Goal: Find specific page/section: Find specific page/section

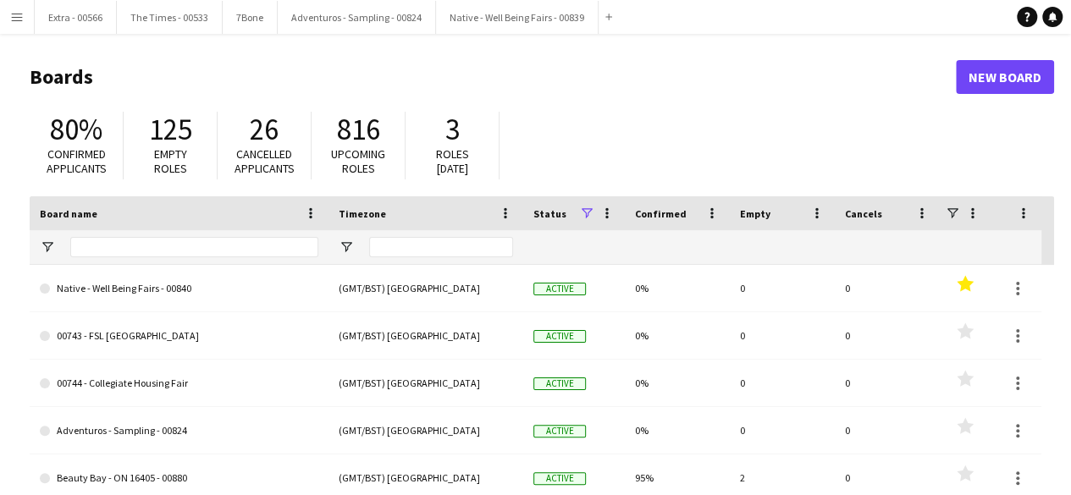
click at [17, 22] on app-icon "Menu" at bounding box center [17, 17] width 14 height 14
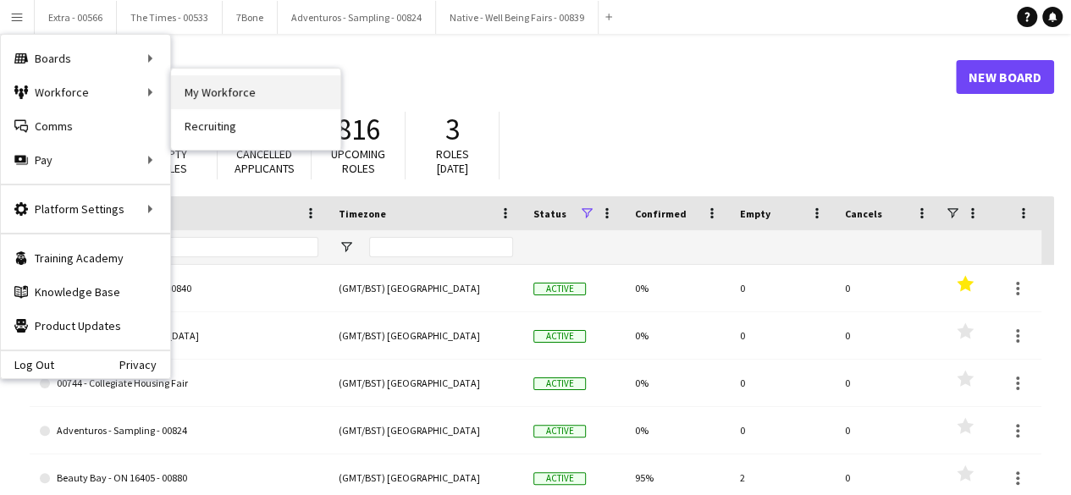
click at [238, 104] on link "My Workforce" at bounding box center [255, 92] width 169 height 34
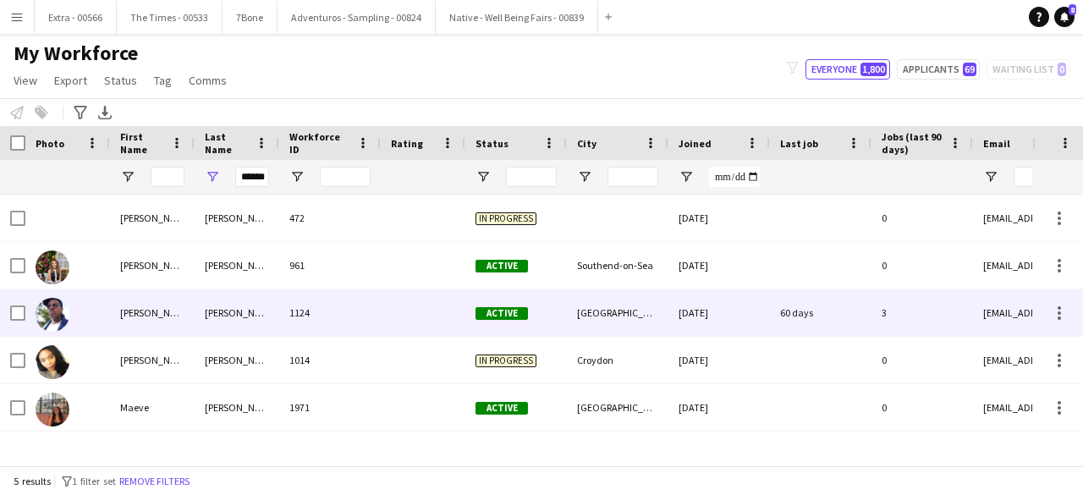
click at [171, 329] on div "[PERSON_NAME]" at bounding box center [152, 312] width 85 height 47
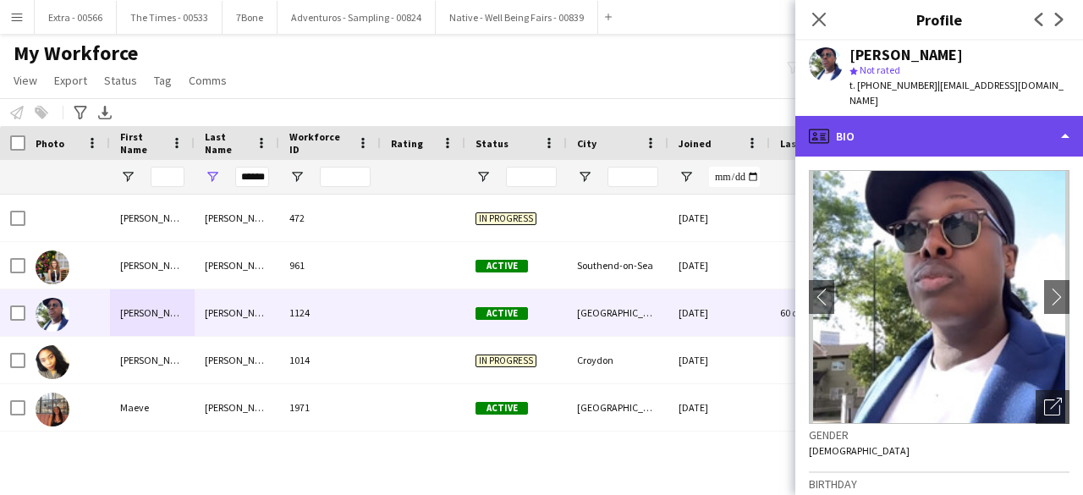
click at [1069, 124] on div "profile Bio" at bounding box center [939, 136] width 288 height 41
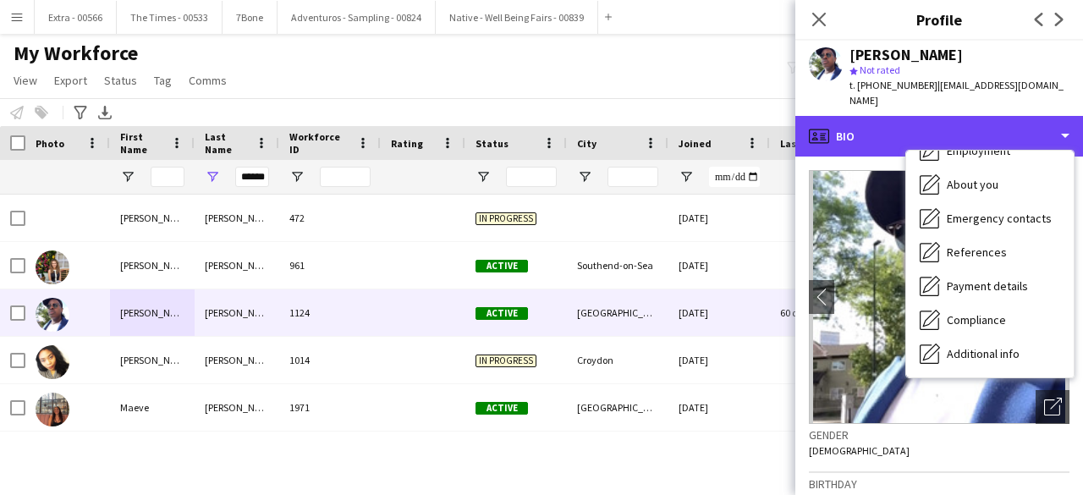
scroll to position [159, 0]
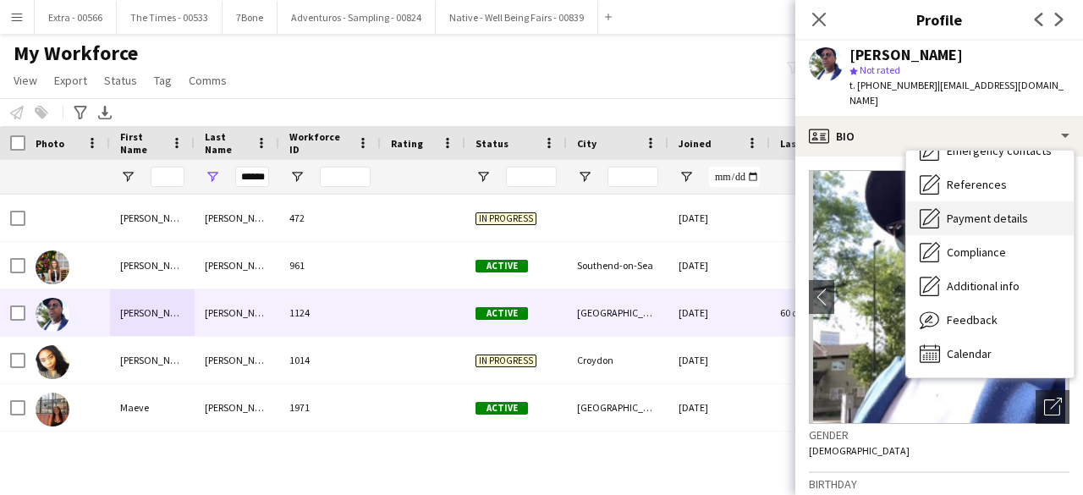
click at [984, 211] on span "Payment details" at bounding box center [987, 218] width 81 height 15
